Goal: Use online tool/utility: Use online tool/utility

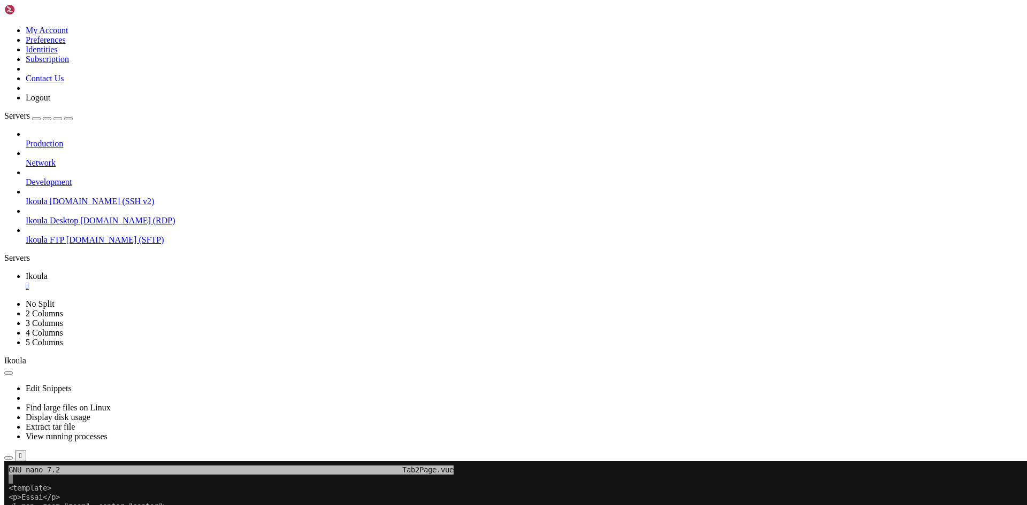
scroll to position [20858, 0]
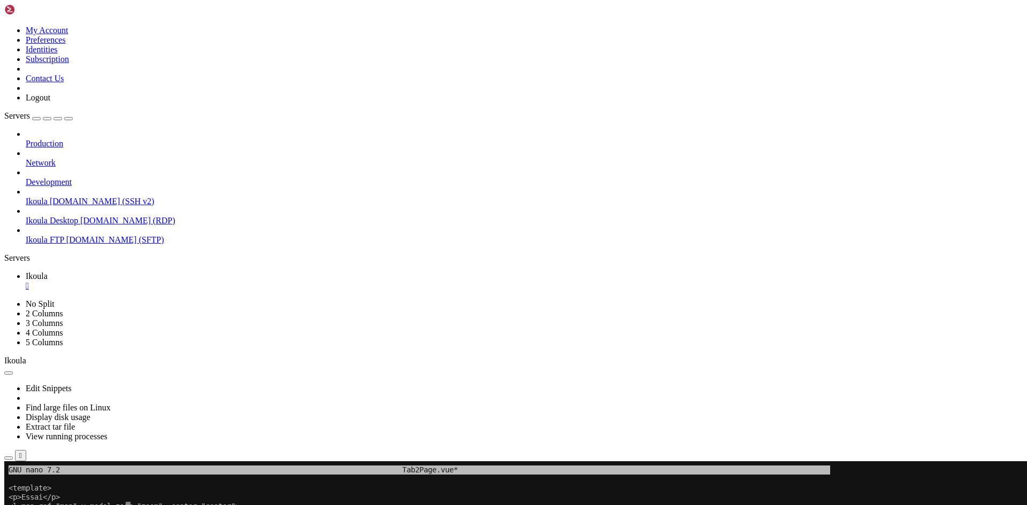
click at [257, 505] on x-row "<l-map ref="map" v-model:zoom="zoom" :center="center">" at bounding box center [451, 506] width 884 height 9
click at [223, 503] on x-row "<l-map ref="map" v-model:zoom="zoom" :center=>" at bounding box center [451, 506] width 884 height 9
drag, startPoint x: 762, startPoint y: 466, endPoint x: 160, endPoint y: 607, distance: 617.5
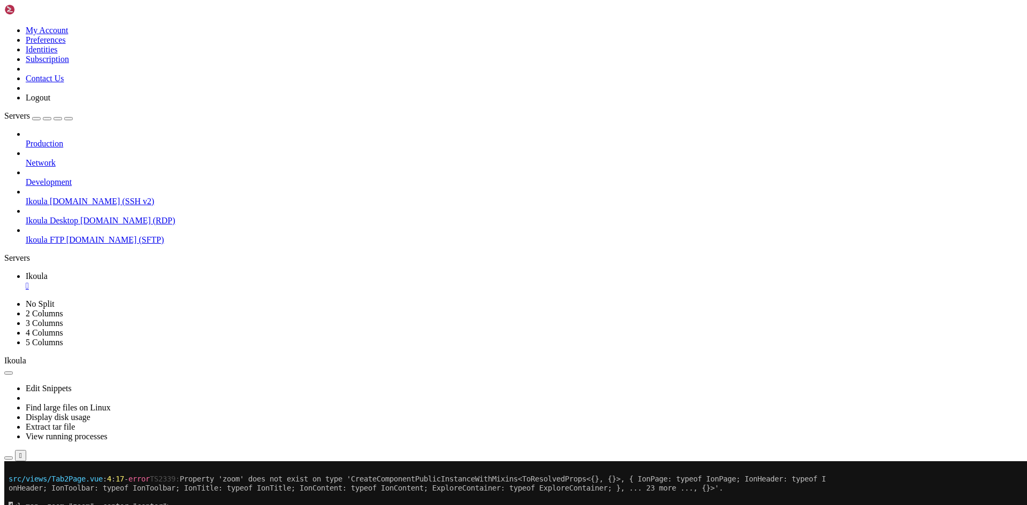
scroll to position [21030, 0]
click at [262, 477] on x-row "src/views/Tab2Page.vue : 4 : 17 - error TS2339: Property 'zoom' does not exist …" at bounding box center [451, 479] width 884 height 9
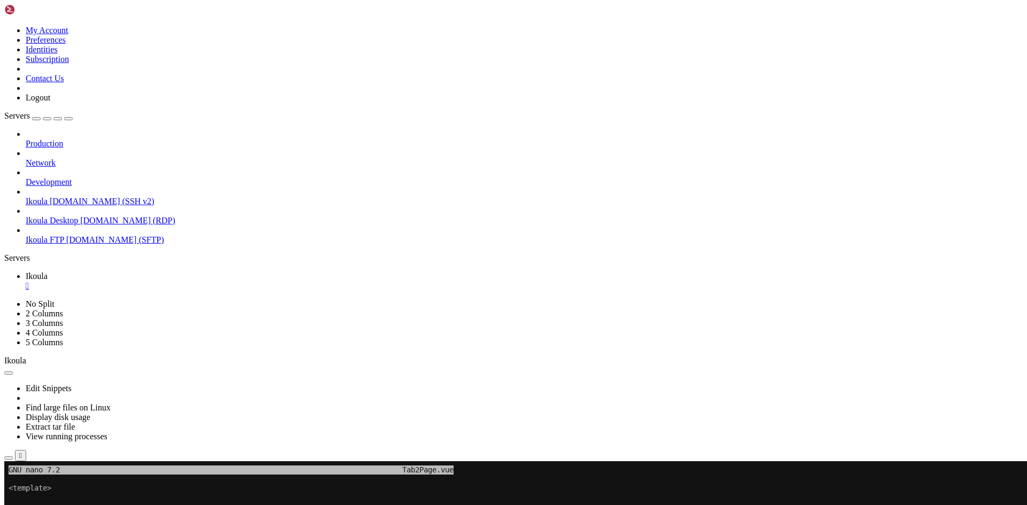
scroll to position [21048, 0]
click at [262, 477] on x-row at bounding box center [451, 479] width 884 height 9
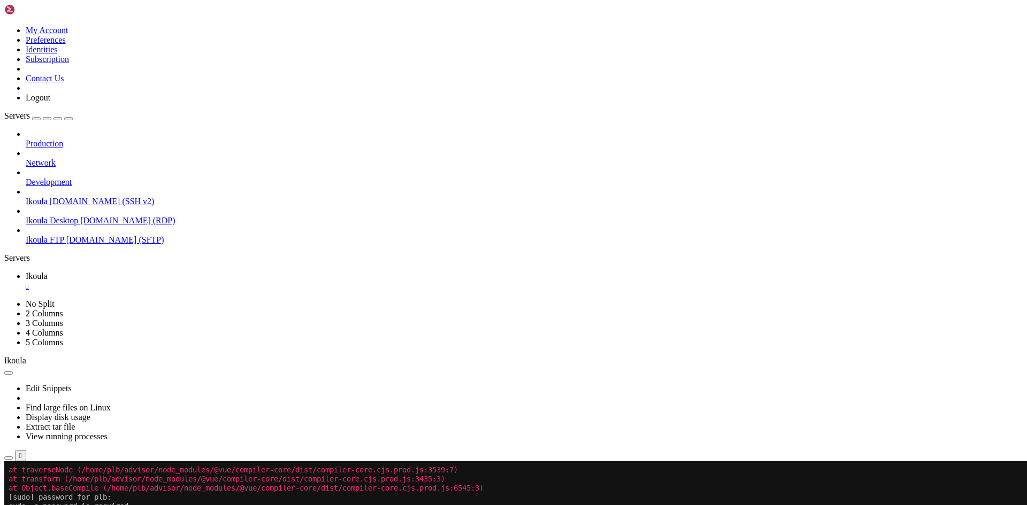
scroll to position [22003, 0]
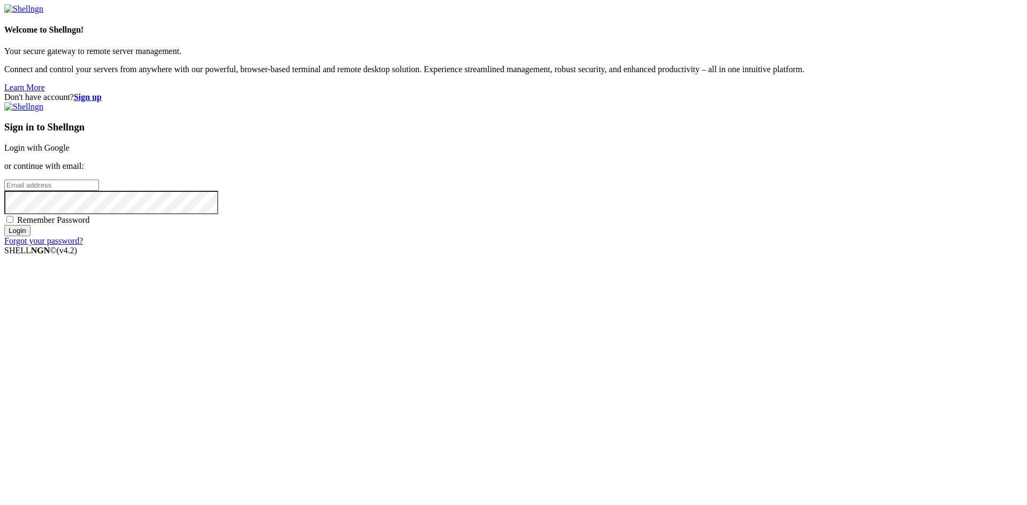
click at [70, 152] on link "Login with Google" at bounding box center [36, 147] width 65 height 9
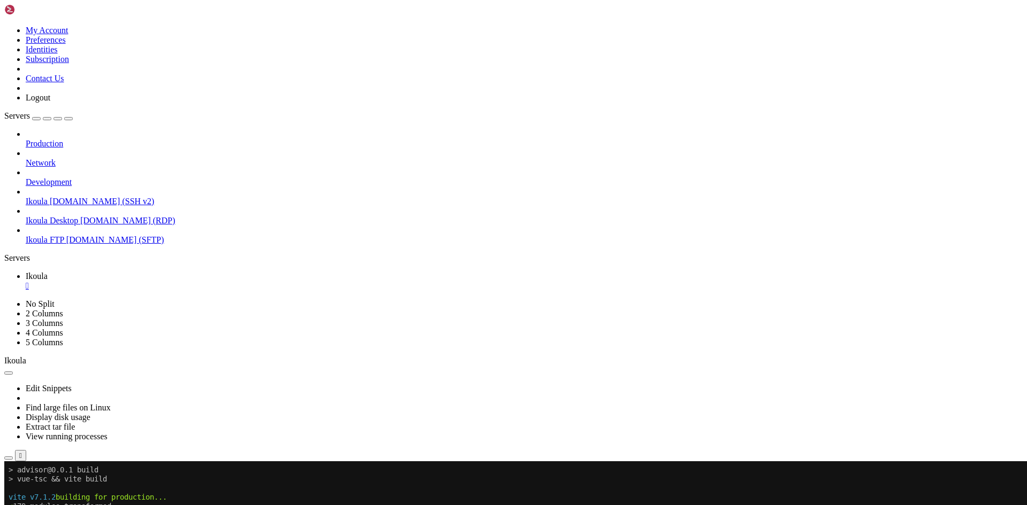
scroll to position [22003, 0]
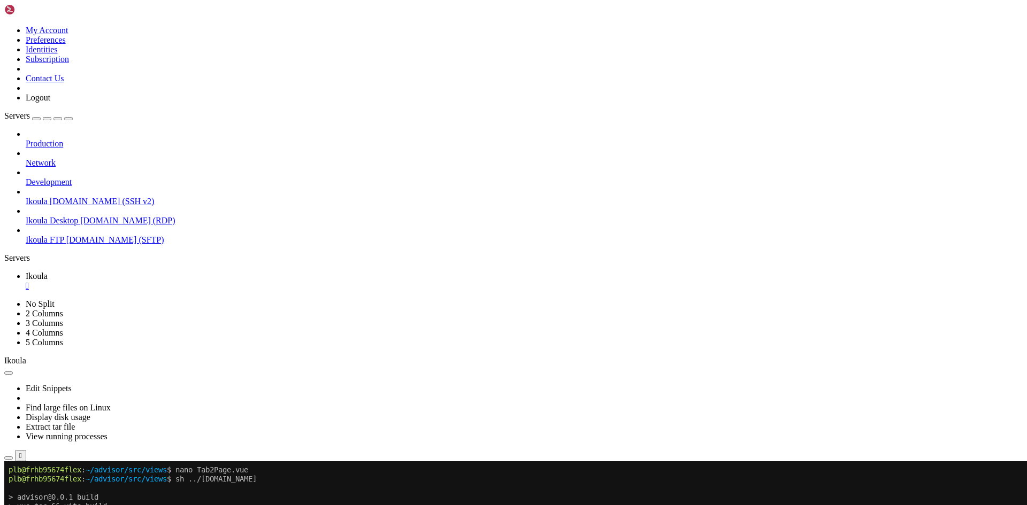
scroll to position [22476, 0]
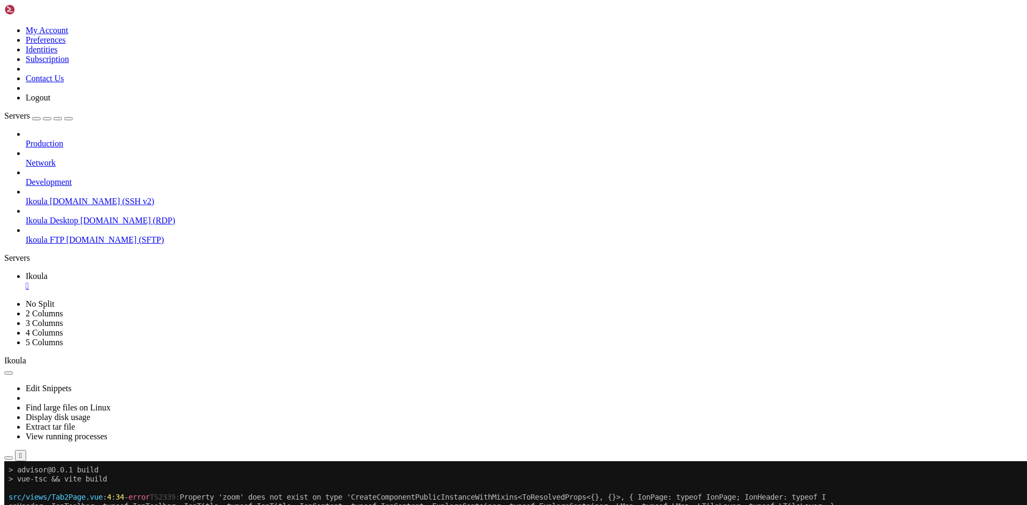
drag, startPoint x: 194, startPoint y: 888, endPoint x: 426, endPoint y: 880, distance: 231.7
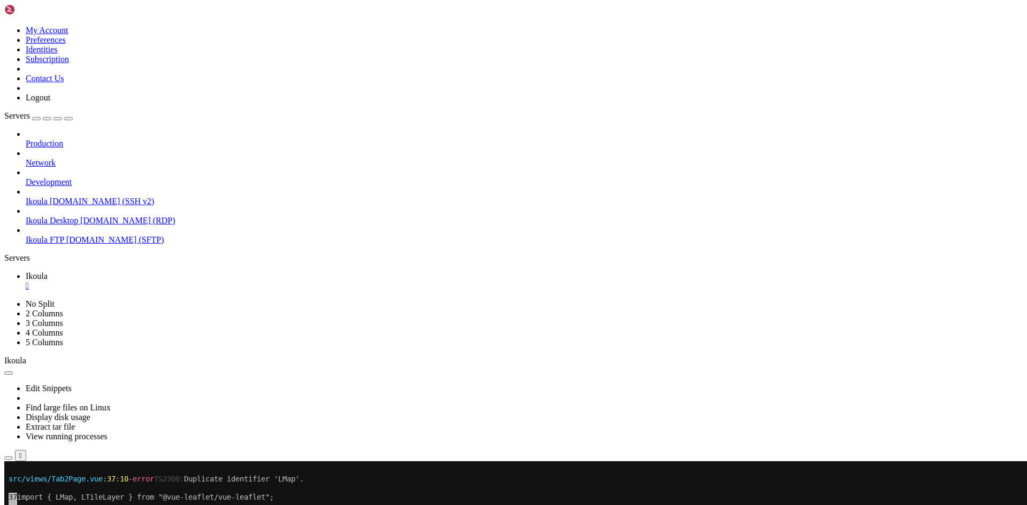
scroll to position [23085, 0]
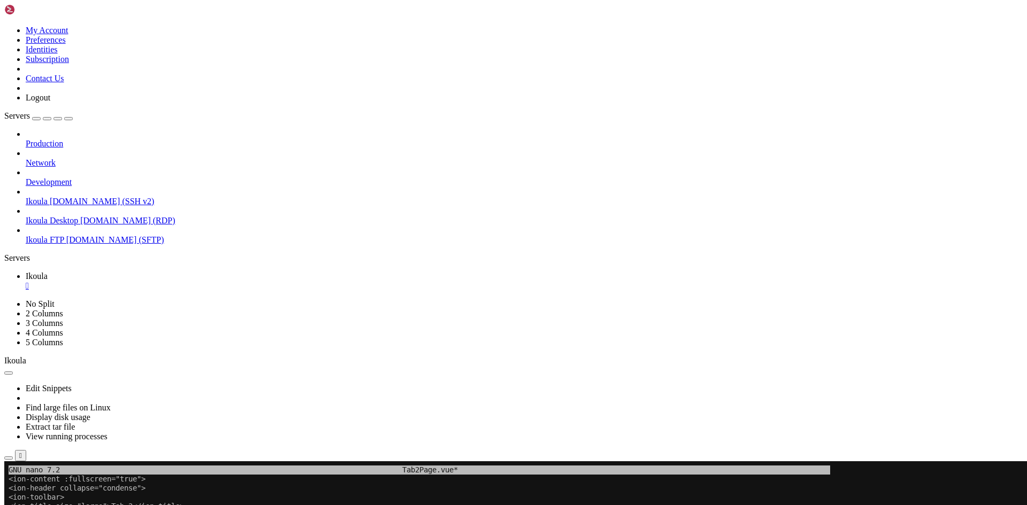
drag, startPoint x: 13, startPoint y: 679, endPoint x: 203, endPoint y: 776, distance: 213.1
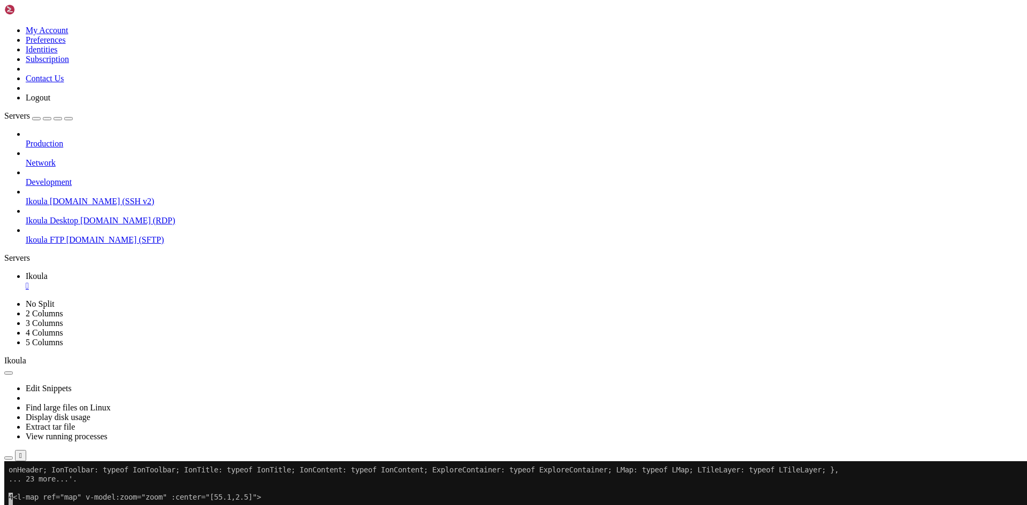
scroll to position [23849, 0]
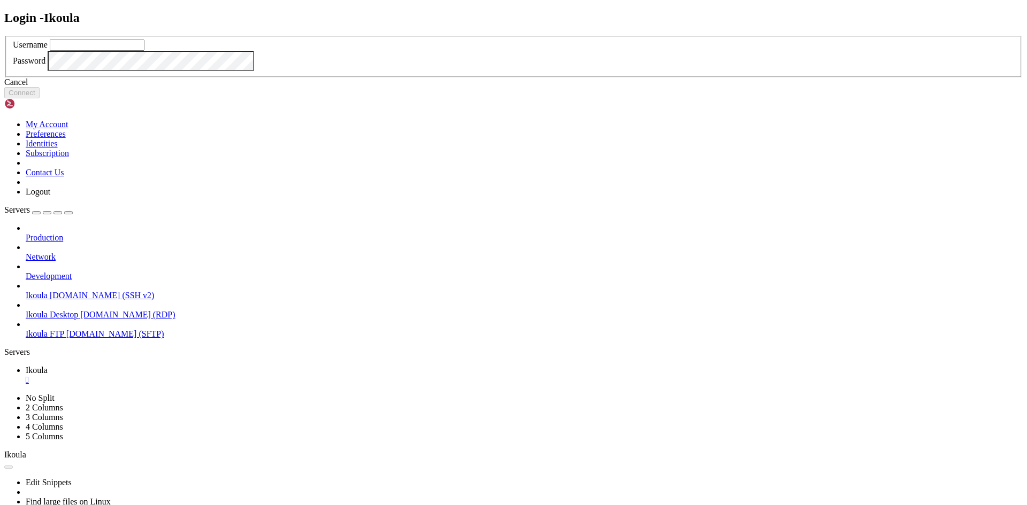
click at [529, 87] on div "Cancel" at bounding box center [513, 83] width 1018 height 10
